Goal: Task Accomplishment & Management: Use online tool/utility

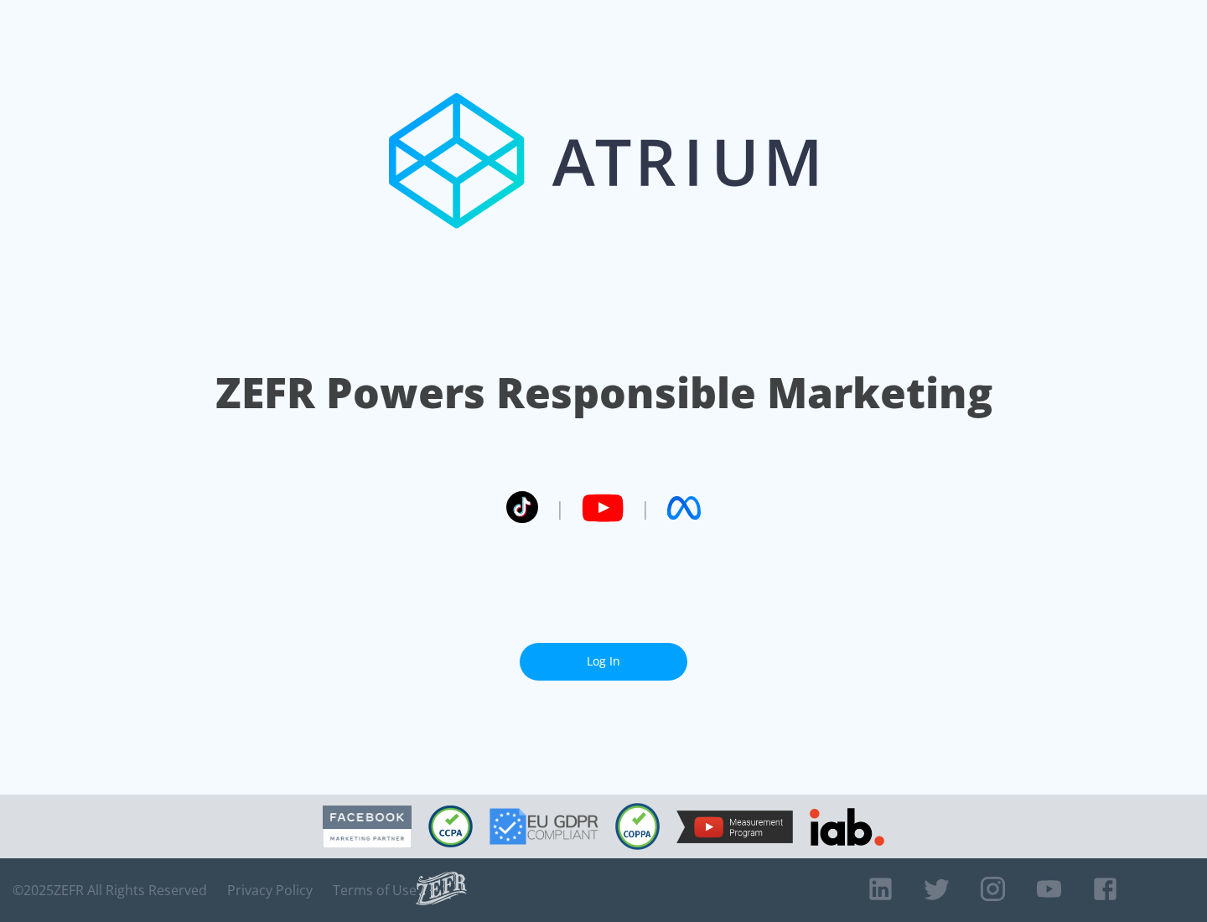
click at [603, 661] on link "Log In" at bounding box center [604, 662] width 168 height 38
